Goal: Task Accomplishment & Management: Use online tool/utility

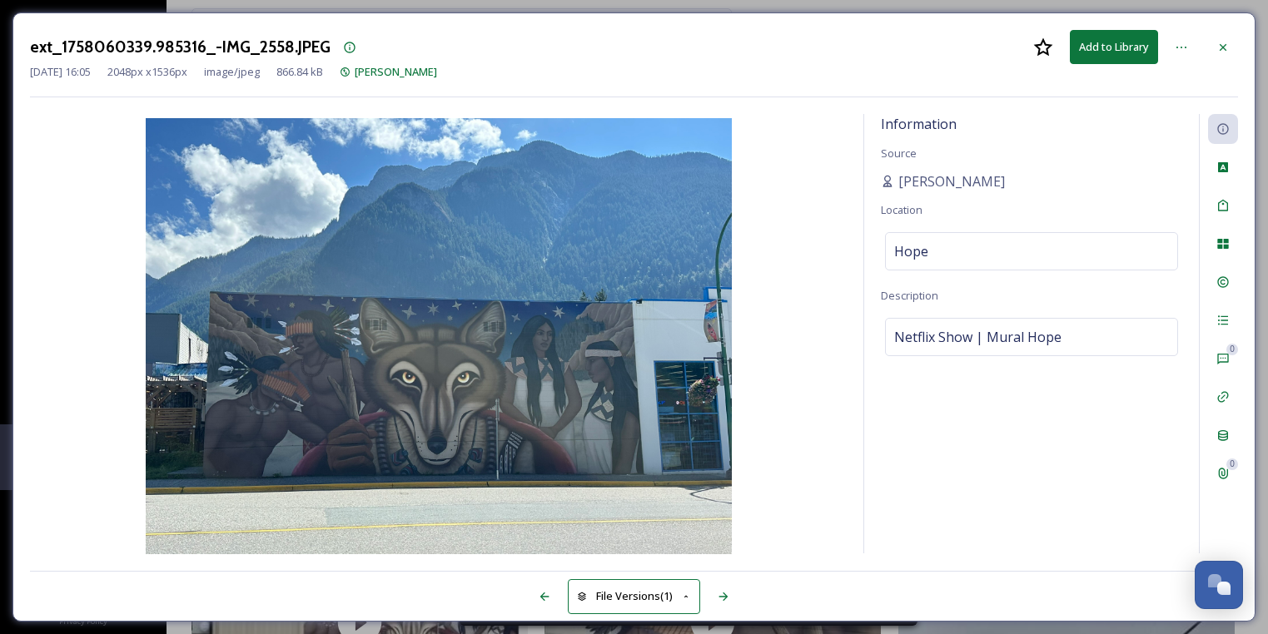
scroll to position [663, 0]
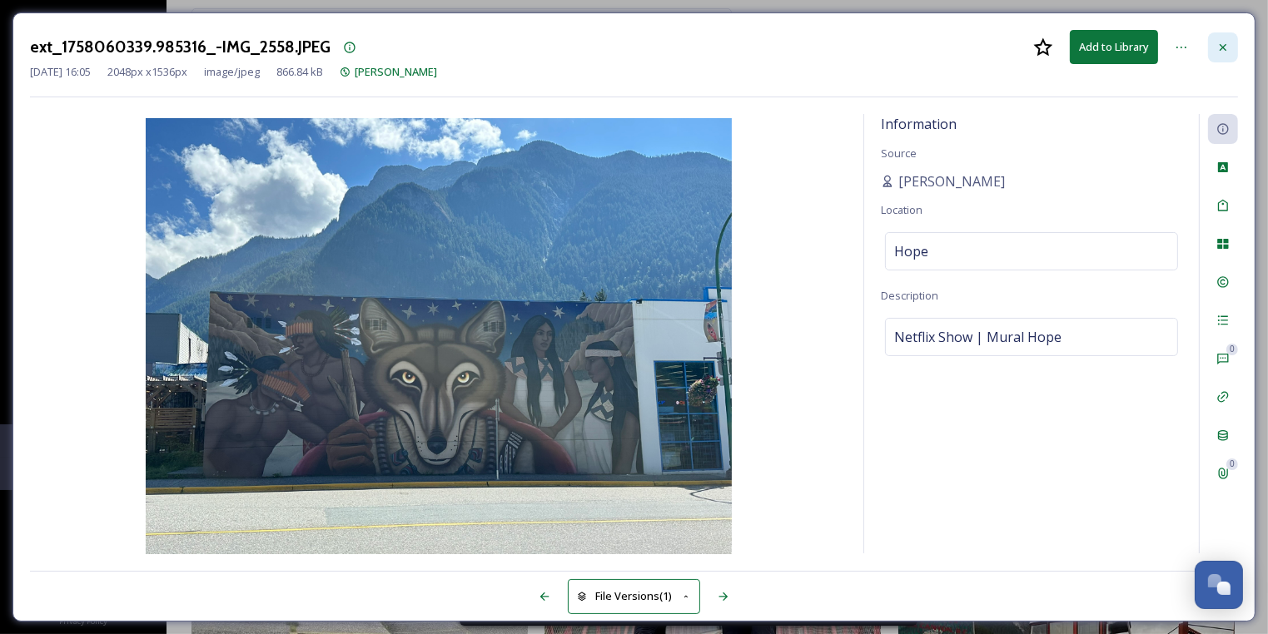
click at [1222, 48] on icon at bounding box center [1223, 46] width 7 height 7
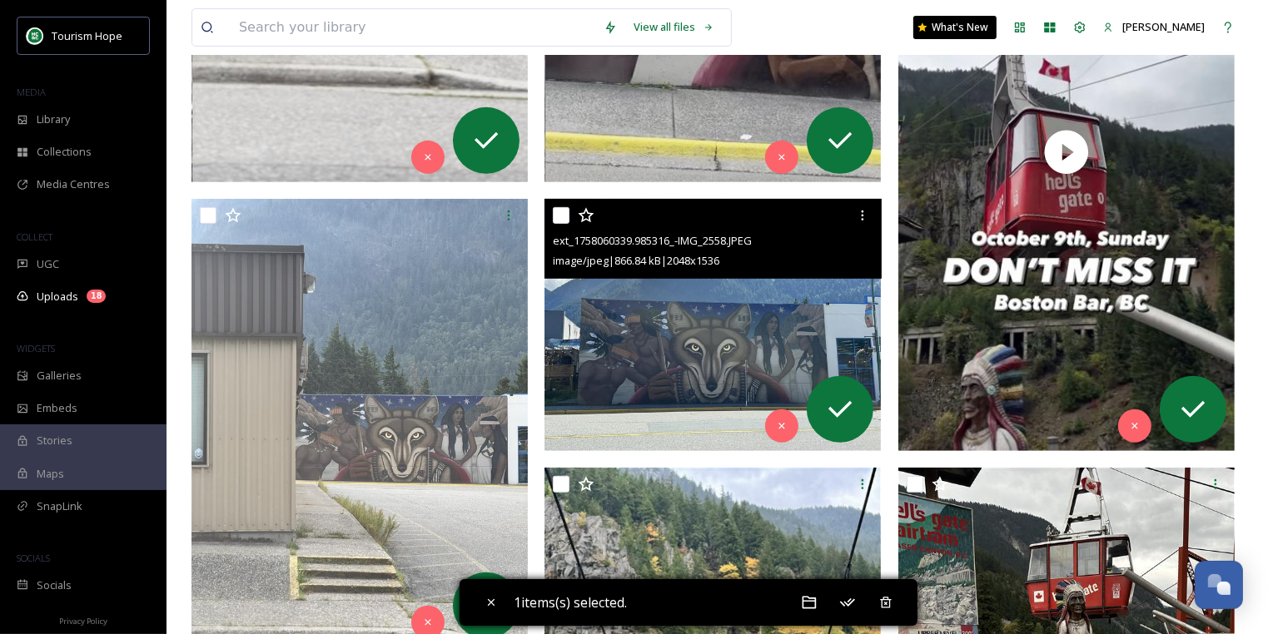
scroll to position [742, 0]
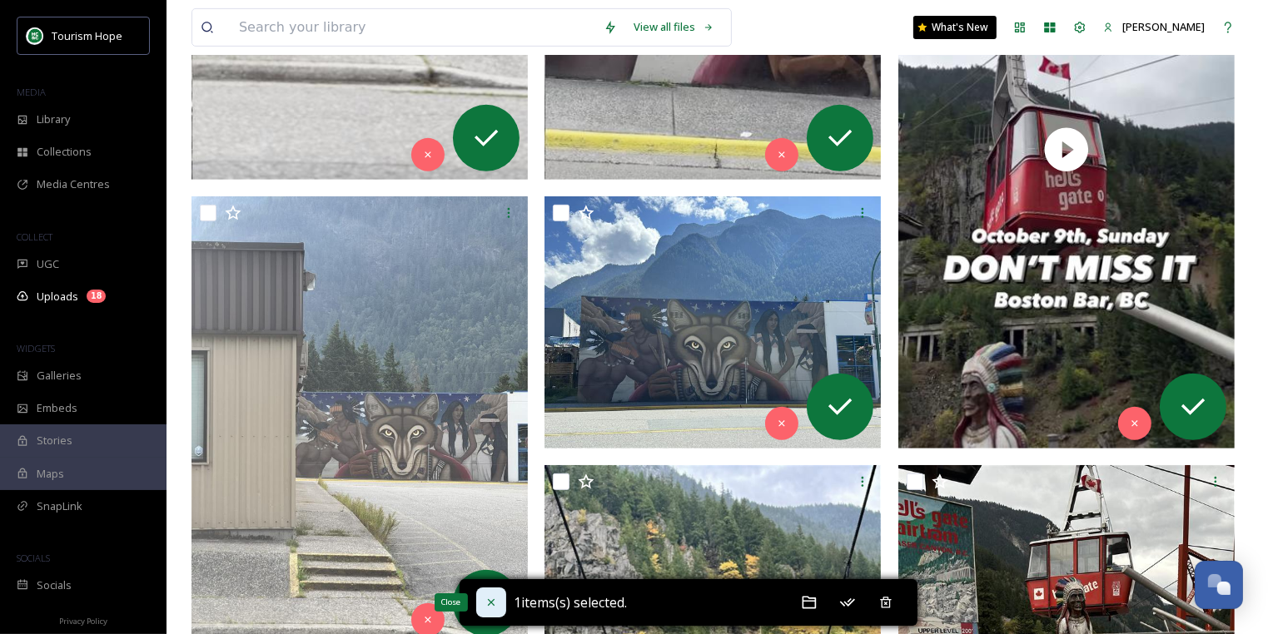
click at [488, 599] on icon at bounding box center [490, 602] width 7 height 7
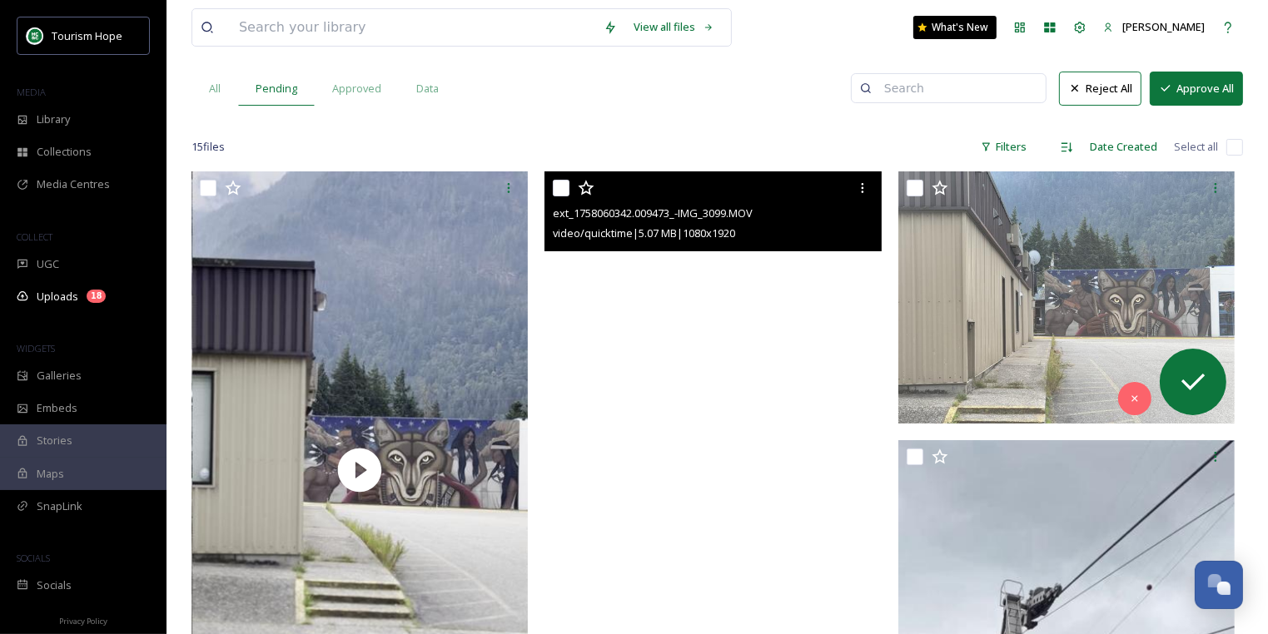
scroll to position [179, 0]
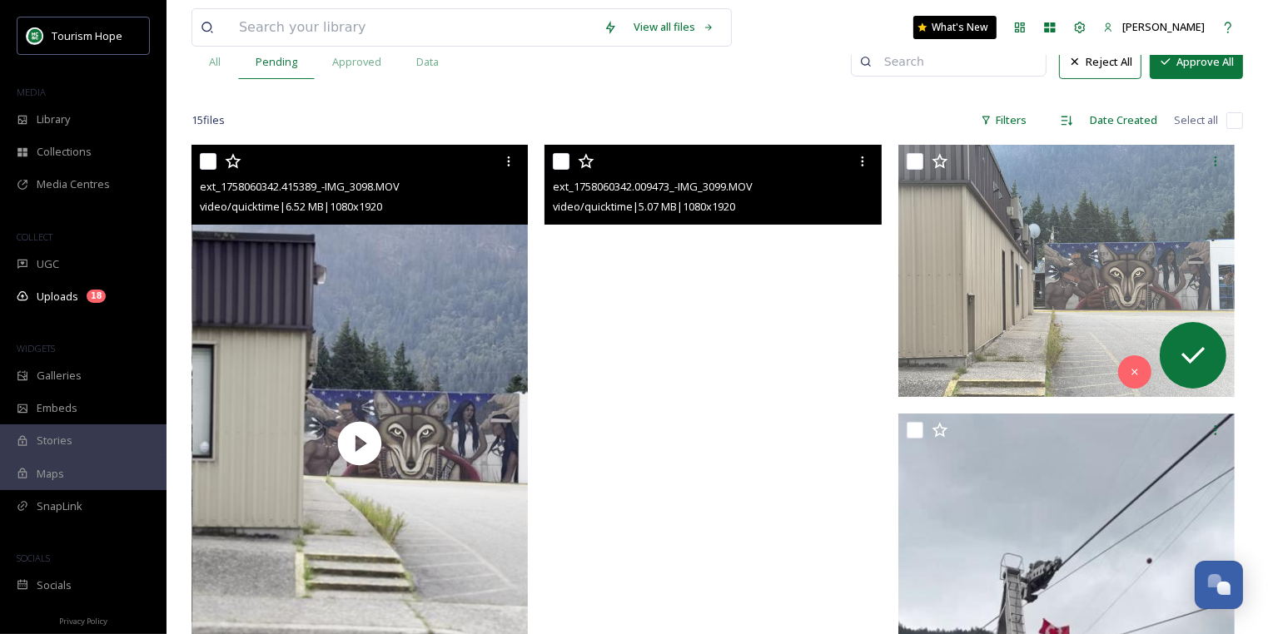
click at [204, 157] on input "checkbox" at bounding box center [208, 161] width 17 height 17
checkbox input "true"
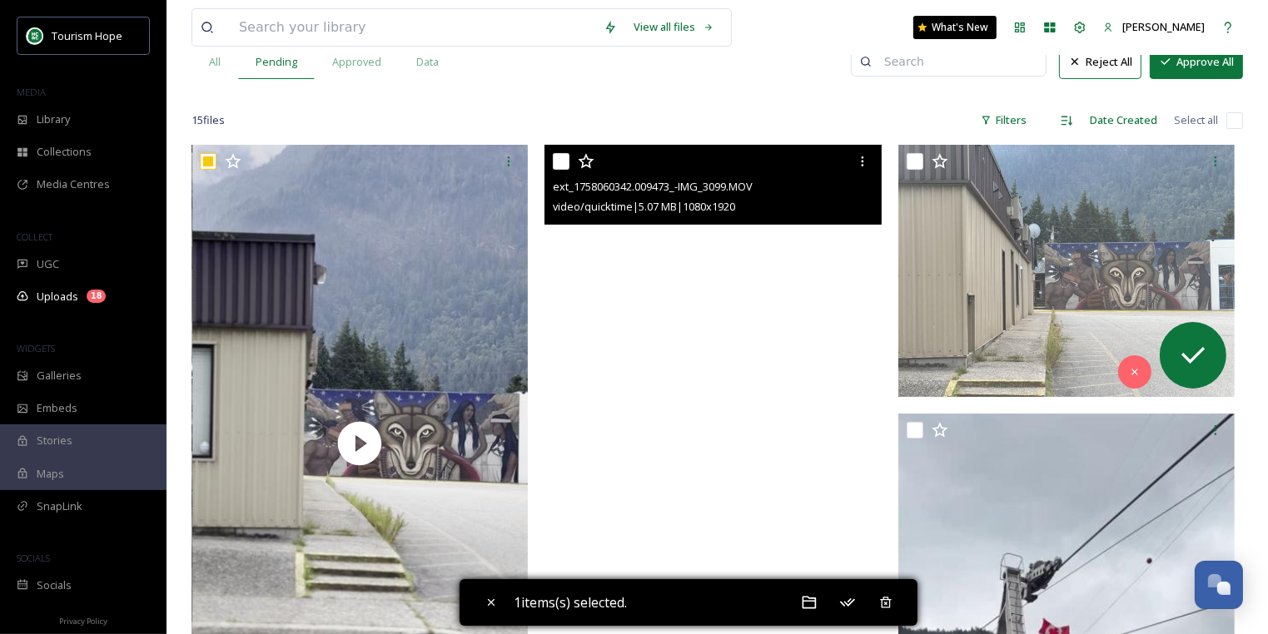
click at [550, 166] on div "ext_1758060342.009473_-IMG_3099.MOV video/quicktime | 5.07 MB | 1080 x 1920" at bounding box center [713, 185] width 336 height 80
click at [561, 160] on input "checkbox" at bounding box center [561, 161] width 17 height 17
checkbox input "true"
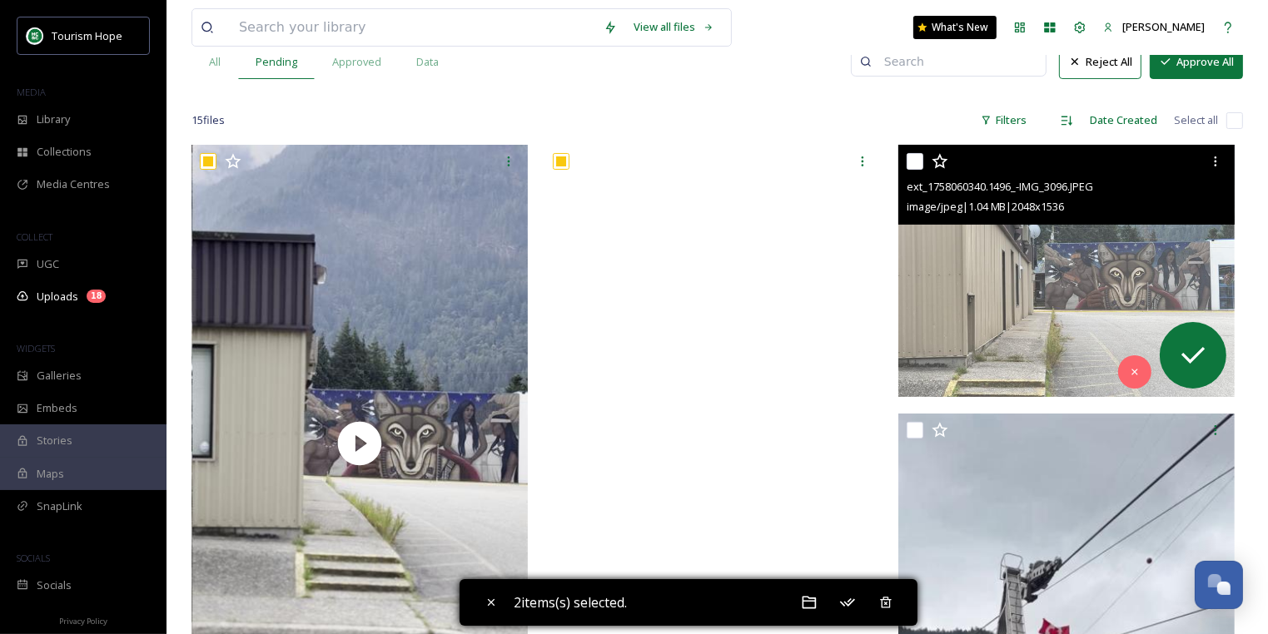
click at [917, 163] on input "checkbox" at bounding box center [915, 161] width 17 height 17
checkbox input "true"
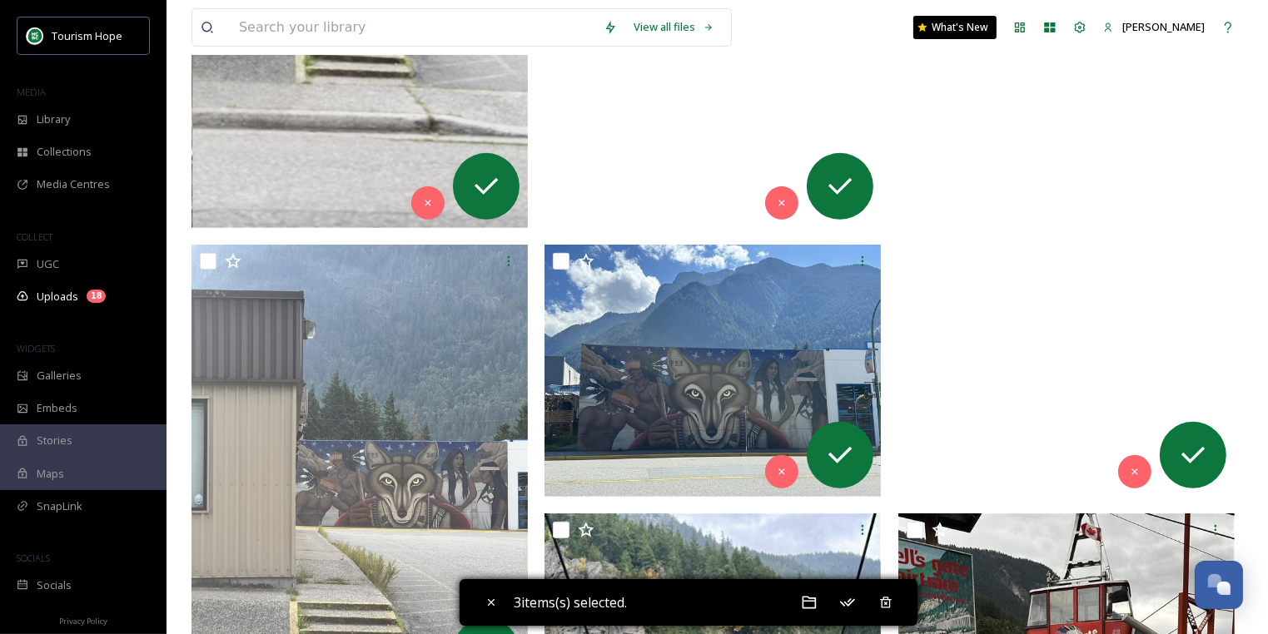
scroll to position [696, 0]
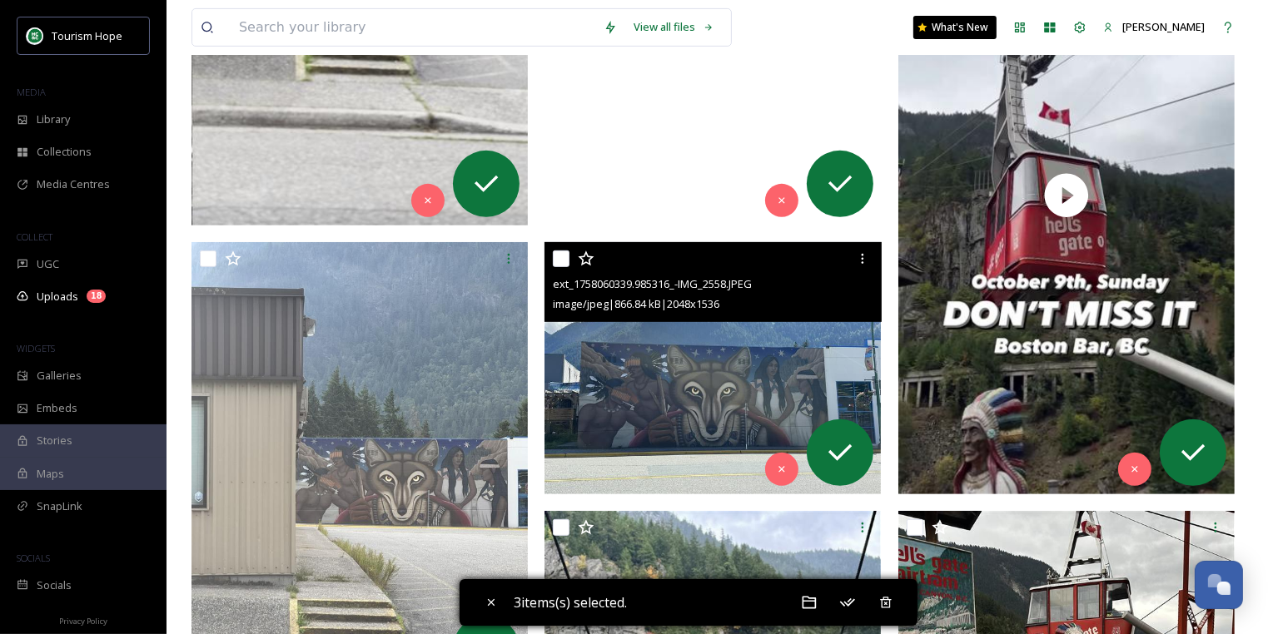
click at [561, 252] on input "checkbox" at bounding box center [561, 259] width 17 height 17
checkbox input "true"
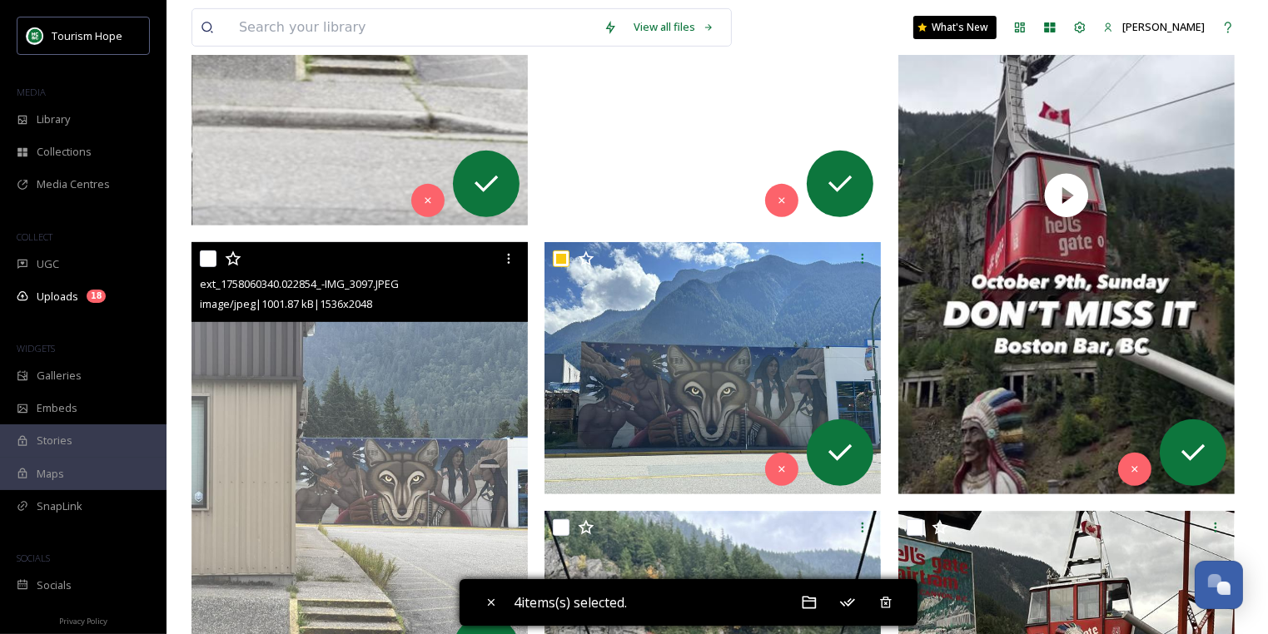
click at [210, 261] on input "checkbox" at bounding box center [208, 259] width 17 height 17
checkbox input "true"
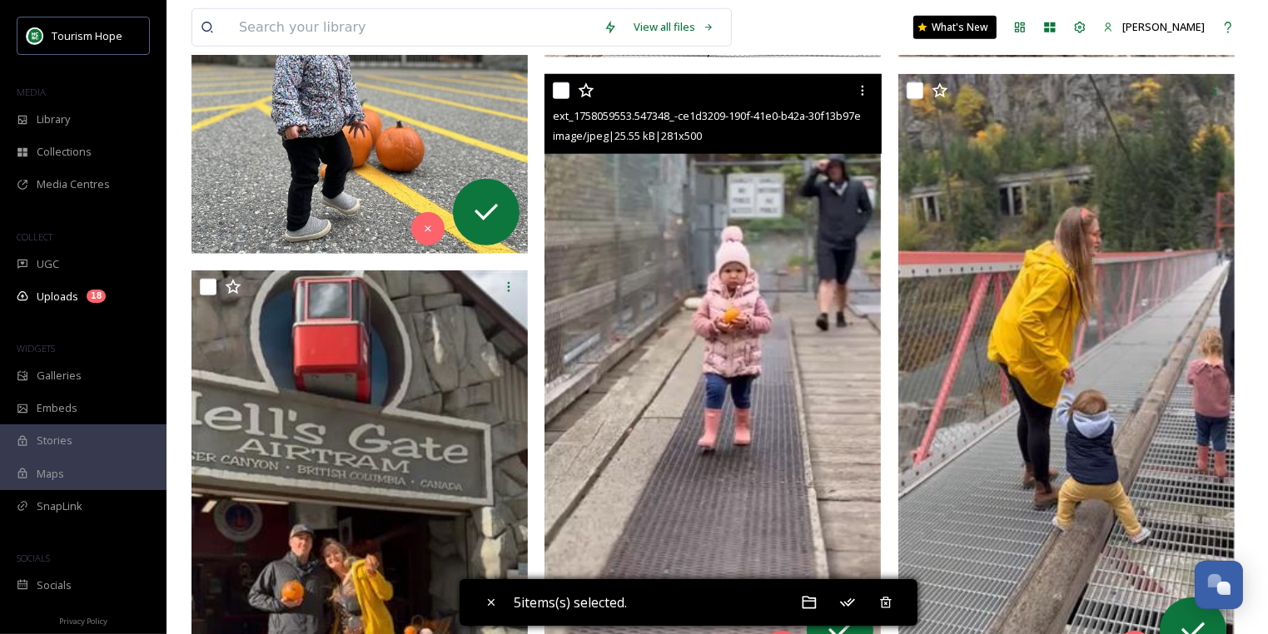
scroll to position [1612, 0]
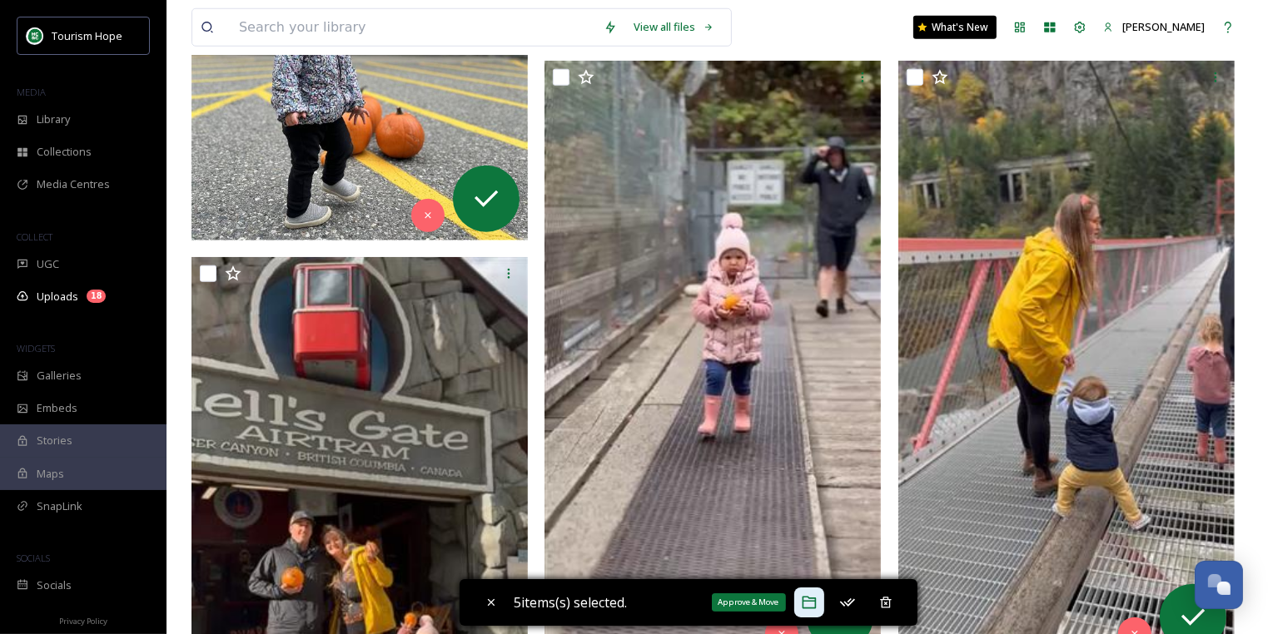
click at [811, 604] on icon at bounding box center [809, 602] width 17 height 17
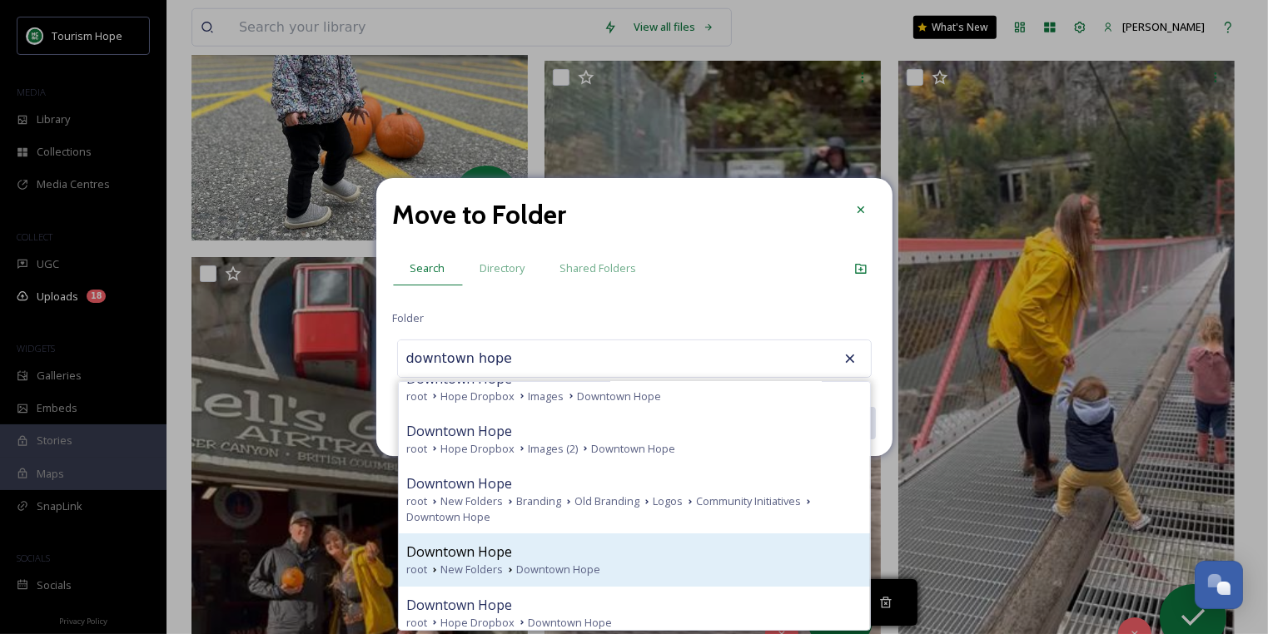
scroll to position [30, 0]
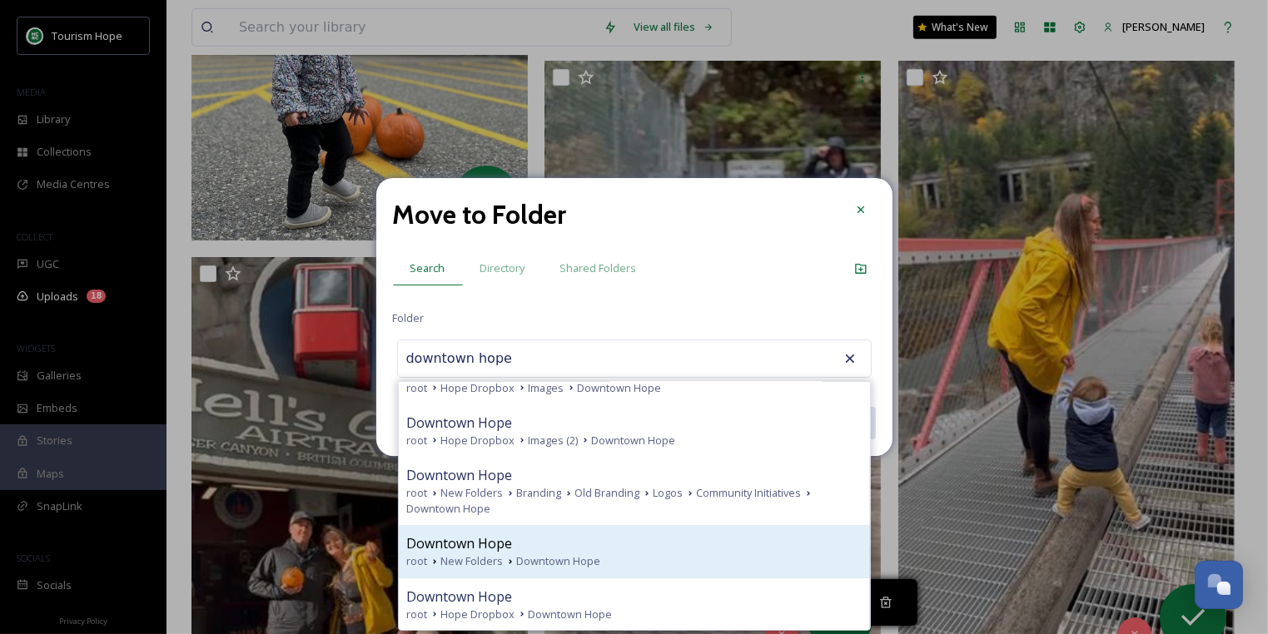
click at [595, 547] on div "Downtown Hope" at bounding box center [634, 544] width 455 height 20
type input "Downtown Hope"
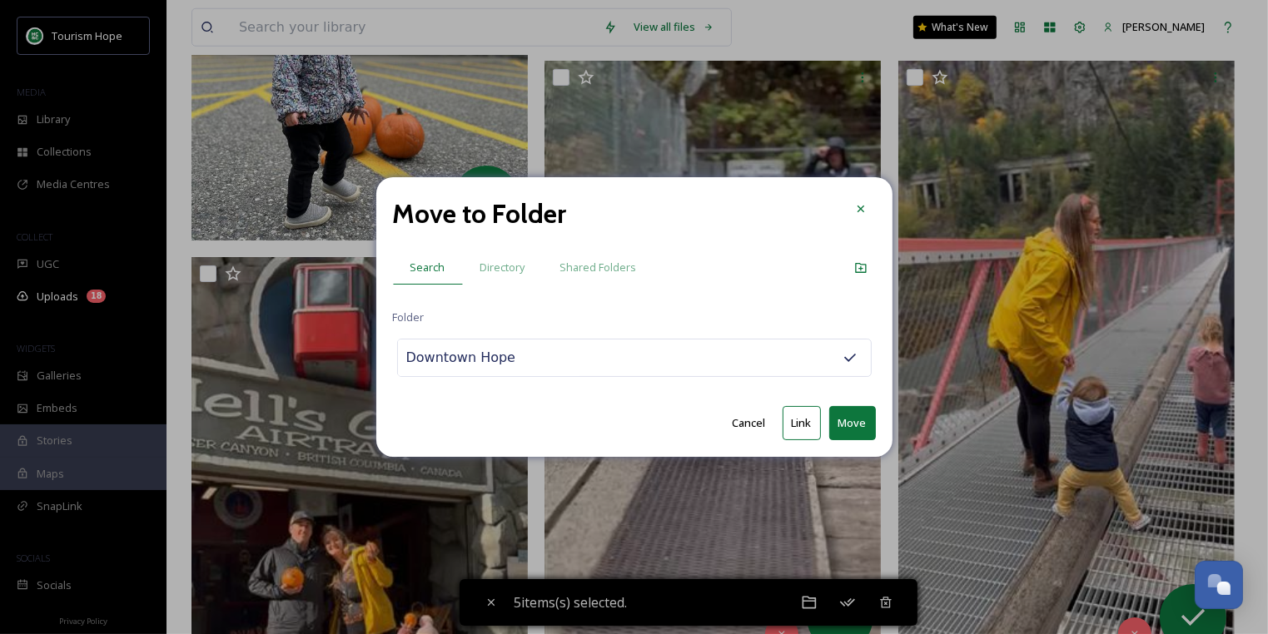
click at [851, 420] on button "Move" at bounding box center [852, 423] width 47 height 34
checkbox input "false"
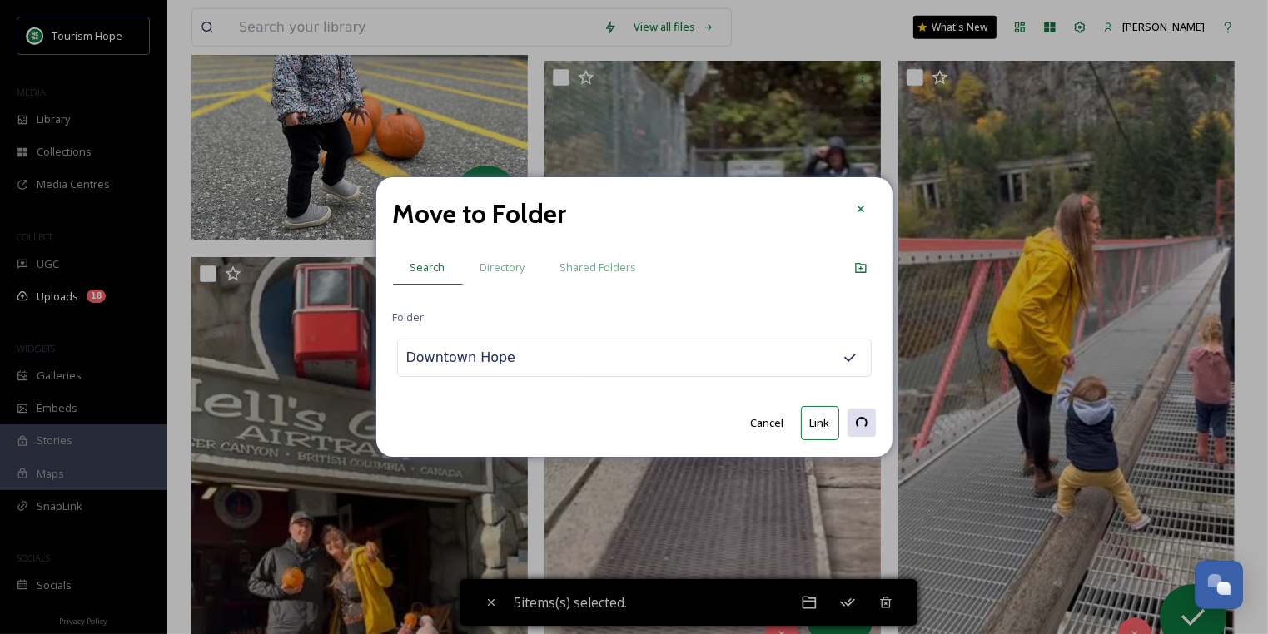
checkbox input "false"
